Goal: Find specific page/section: Find specific page/section

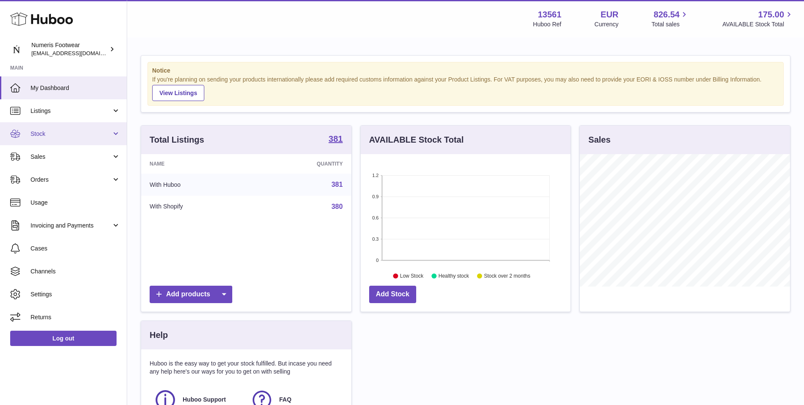
click at [118, 137] on link "Stock" at bounding box center [63, 133] width 127 height 23
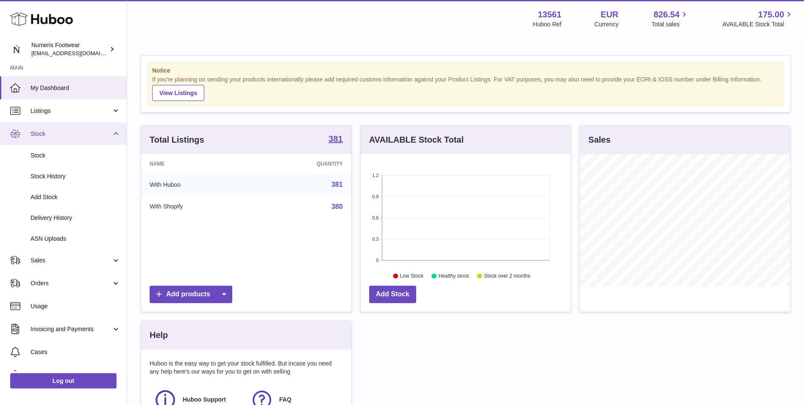
click at [118, 137] on link "Stock" at bounding box center [63, 133] width 127 height 23
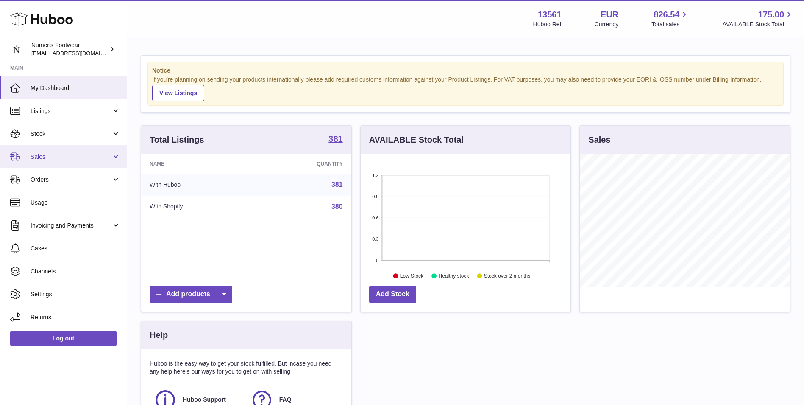
click at [118, 159] on link "Sales" at bounding box center [63, 156] width 127 height 23
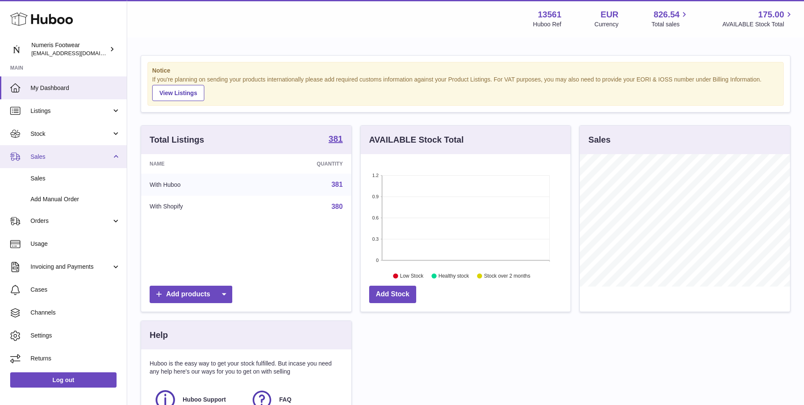
click at [118, 159] on link "Sales" at bounding box center [63, 156] width 127 height 23
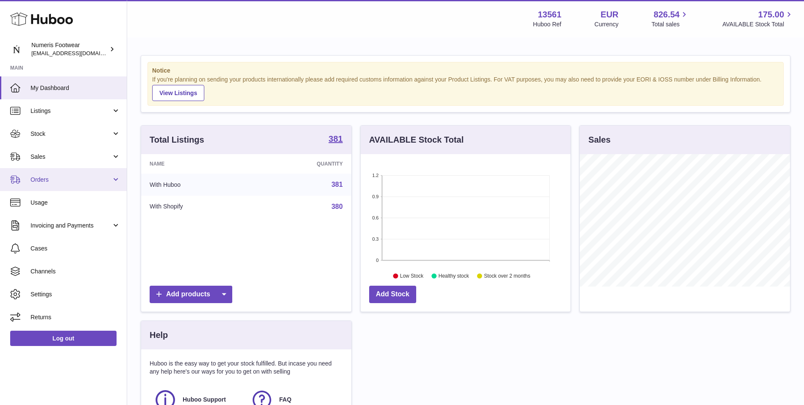
click at [114, 182] on link "Orders" at bounding box center [63, 179] width 127 height 23
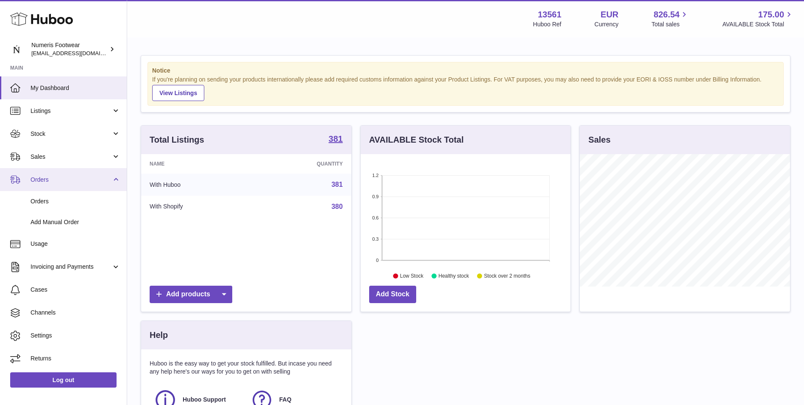
click at [114, 180] on link "Orders" at bounding box center [63, 179] width 127 height 23
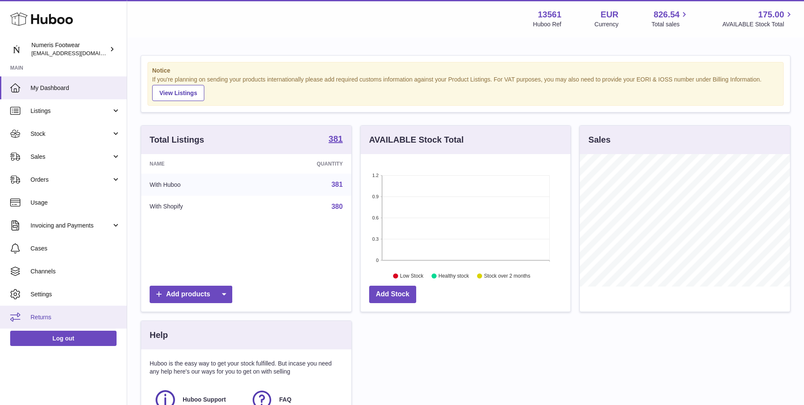
click at [78, 251] on span "Returns" at bounding box center [76, 317] width 90 height 8
